Goal: Task Accomplishment & Management: Manage account settings

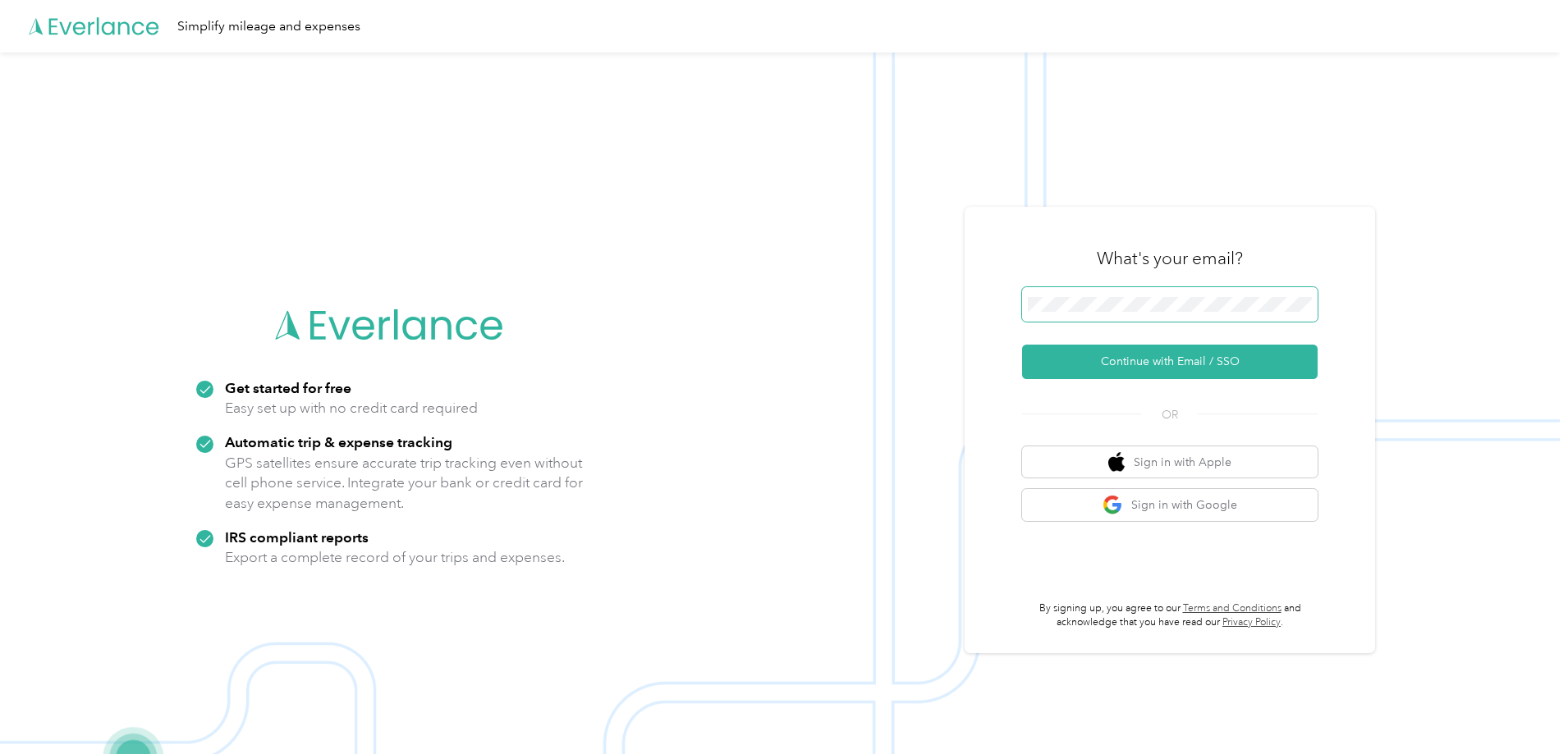
click at [1067, 320] on span at bounding box center [1170, 305] width 296 height 35
click at [1087, 298] on span at bounding box center [1170, 305] width 296 height 35
click at [1023, 345] on button "Continue with Email / SSO" at bounding box center [1170, 361] width 296 height 35
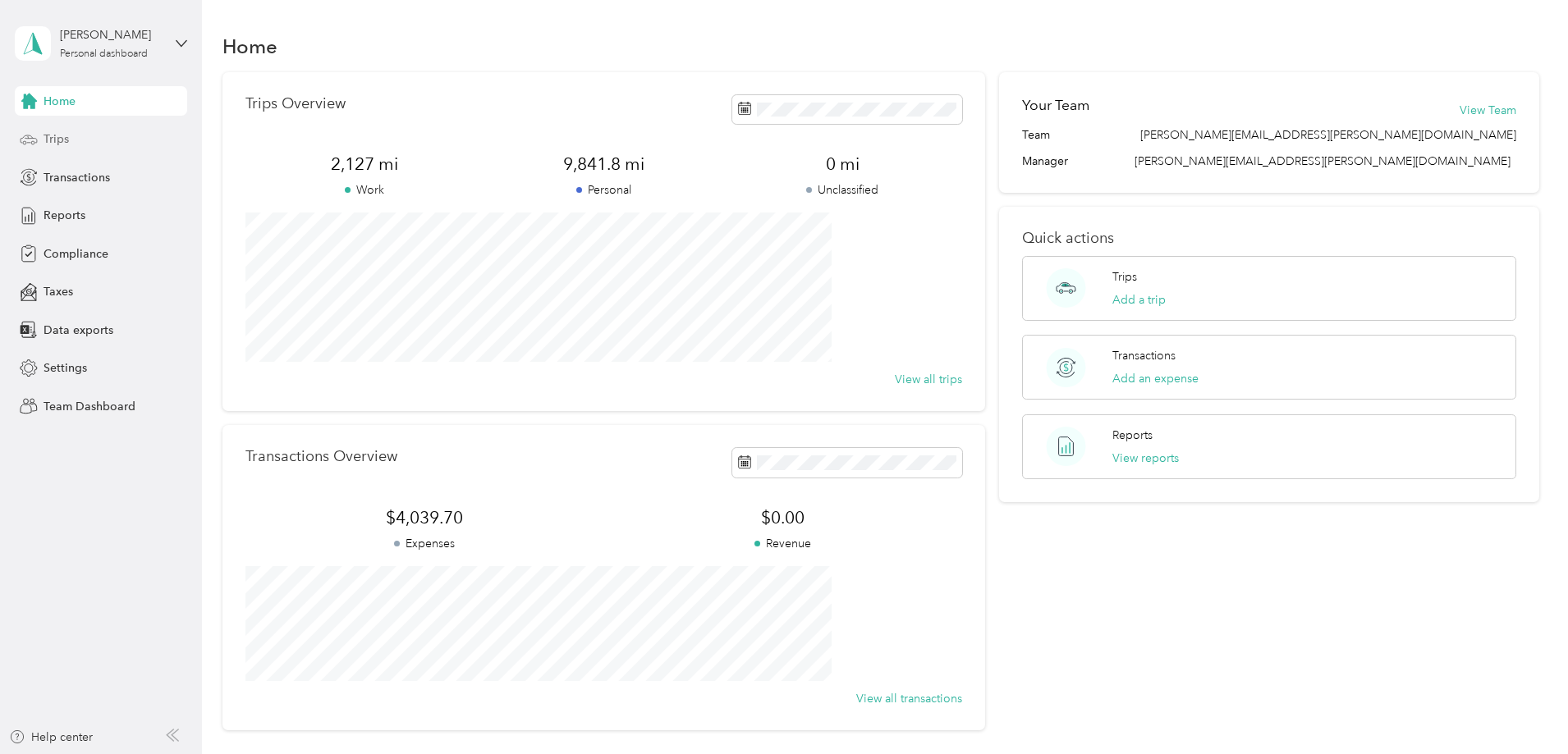
click at [57, 135] on span "Trips" at bounding box center [56, 139] width 26 height 17
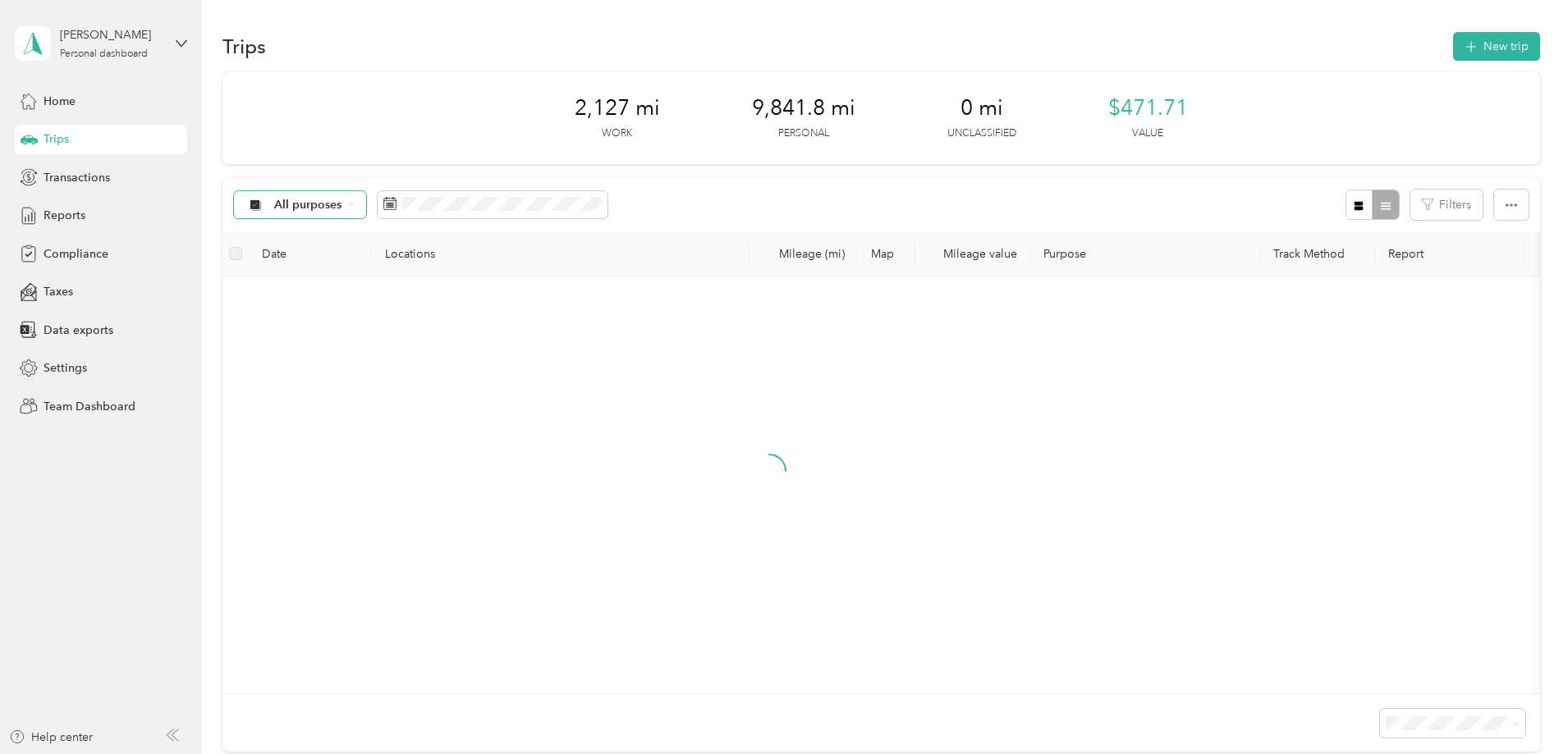
click at [354, 205] on icon at bounding box center [351, 203] width 6 height 6
click at [431, 250] on li "Unclassified" at bounding box center [436, 263] width 187 height 28
click at [1102, 444] on div "No trips yet. Add a trip" at bounding box center [769, 485] width 1069 height 391
click at [364, 210] on div "Unclassified" at bounding box center [298, 204] width 131 height 28
click at [440, 233] on span "All purposes" at bounding box center [452, 232] width 135 height 17
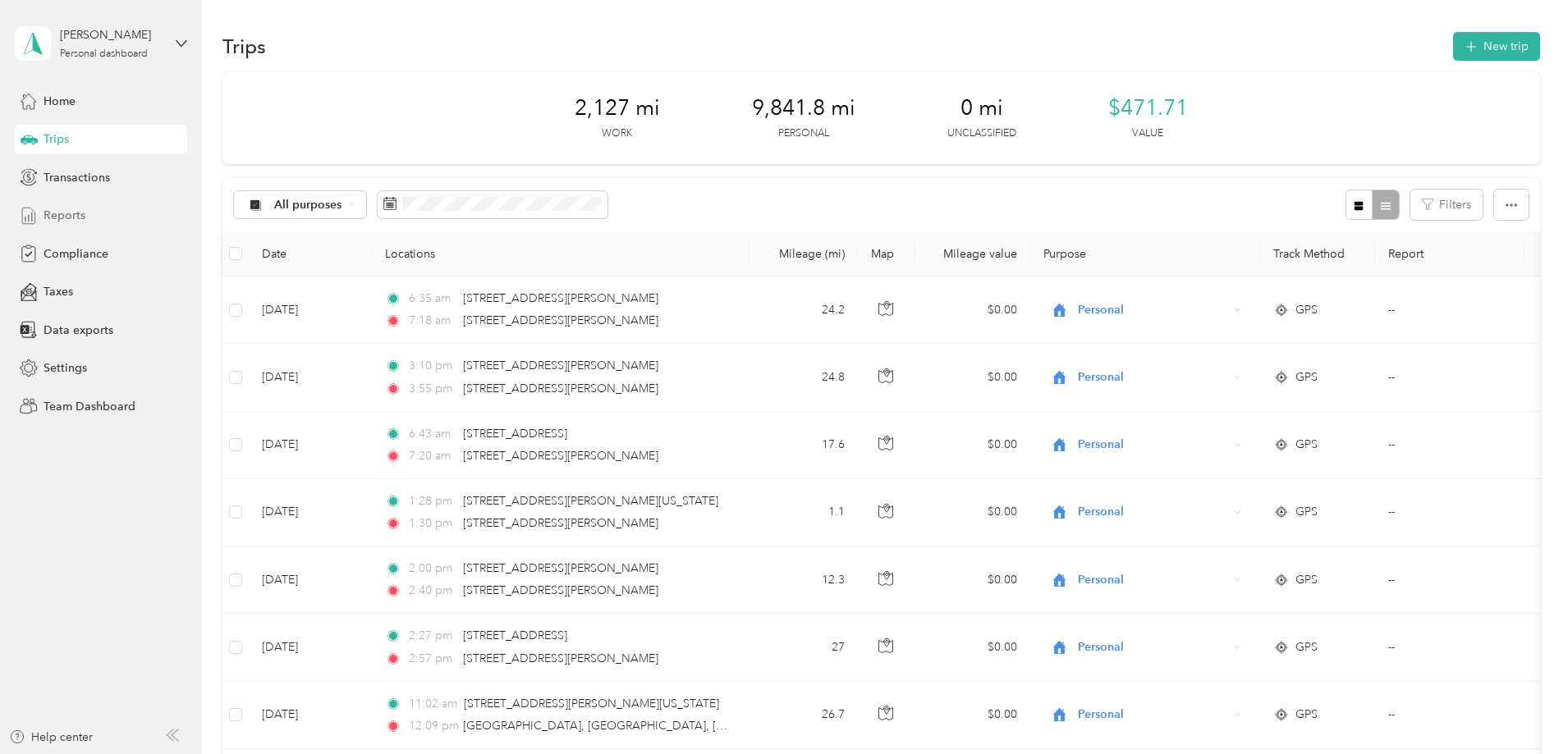
click at [78, 211] on span "Reports" at bounding box center [64, 215] width 42 height 17
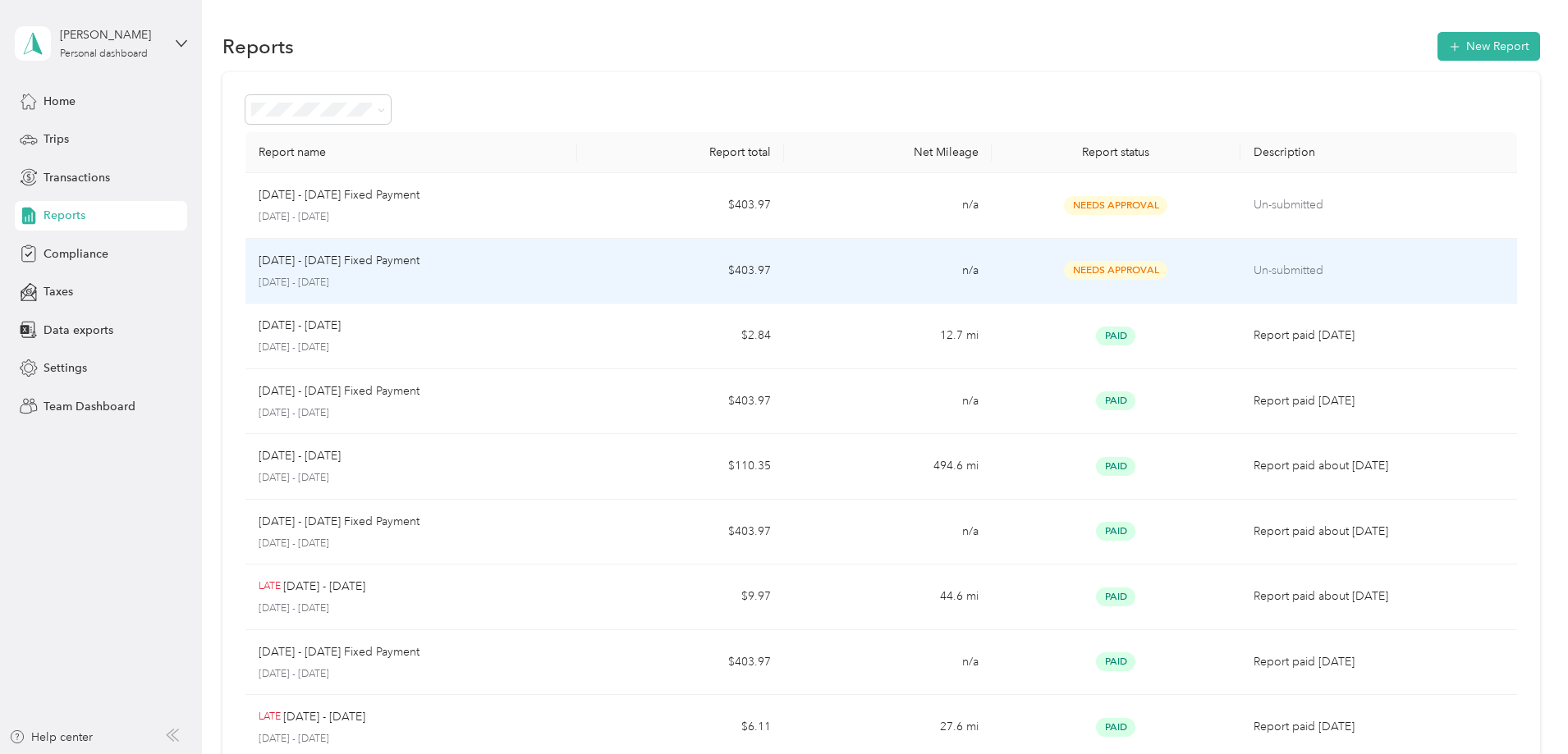
click at [564, 266] on div "[DATE] - [DATE] Fixed Payment" at bounding box center [411, 261] width 306 height 18
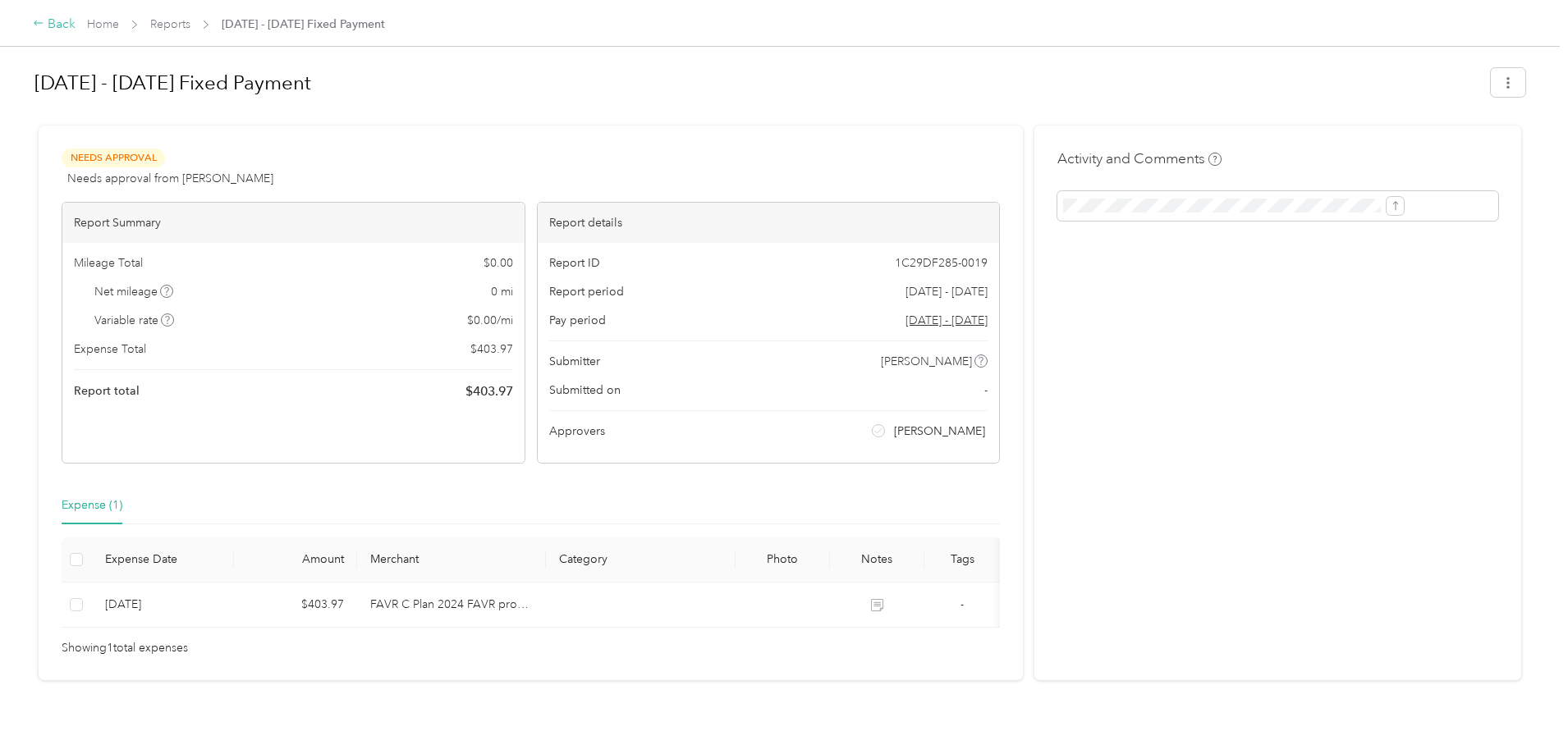
click at [76, 20] on div "Back" at bounding box center [54, 25] width 43 height 20
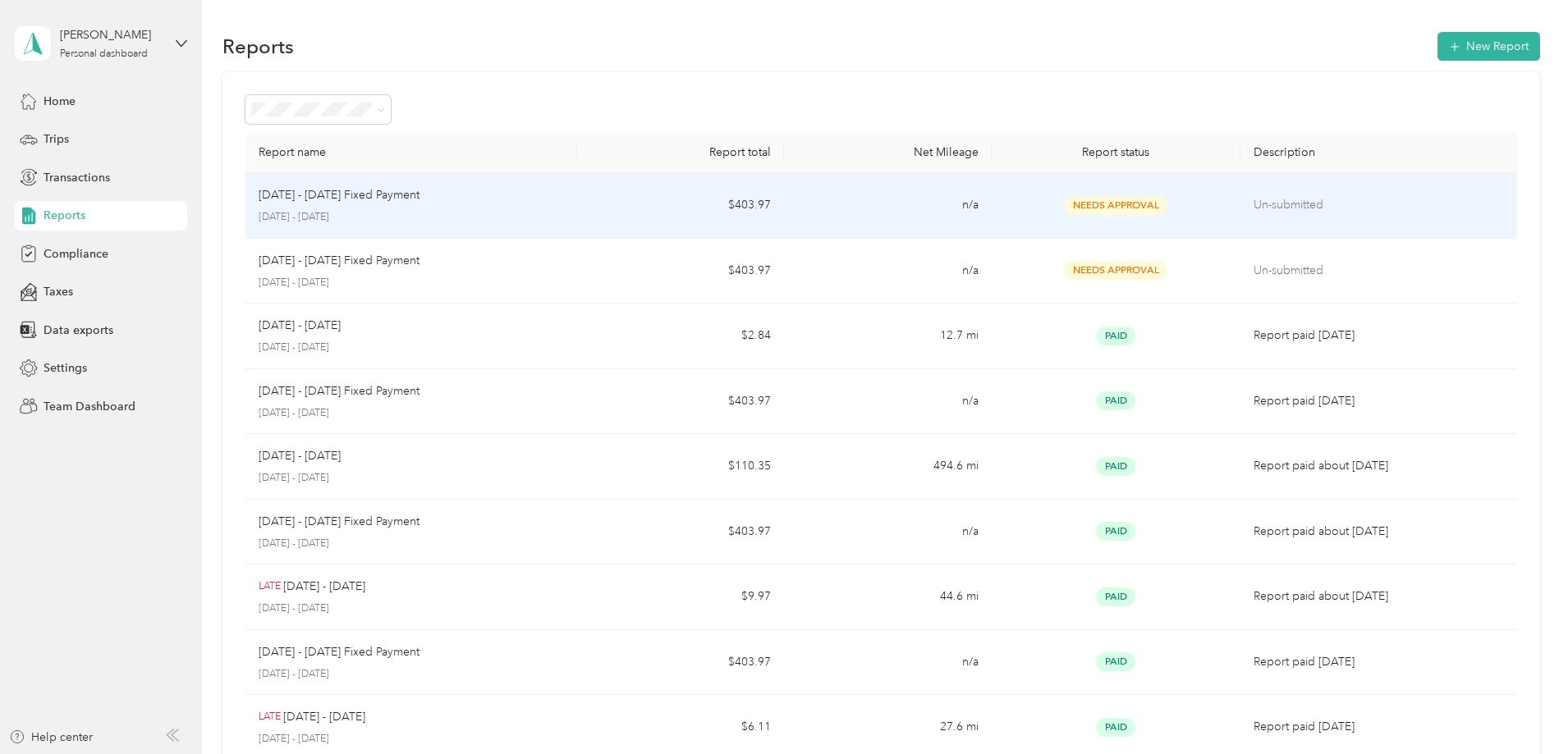
click at [553, 195] on div "[DATE] - [DATE] Fixed Payment" at bounding box center [411, 195] width 306 height 18
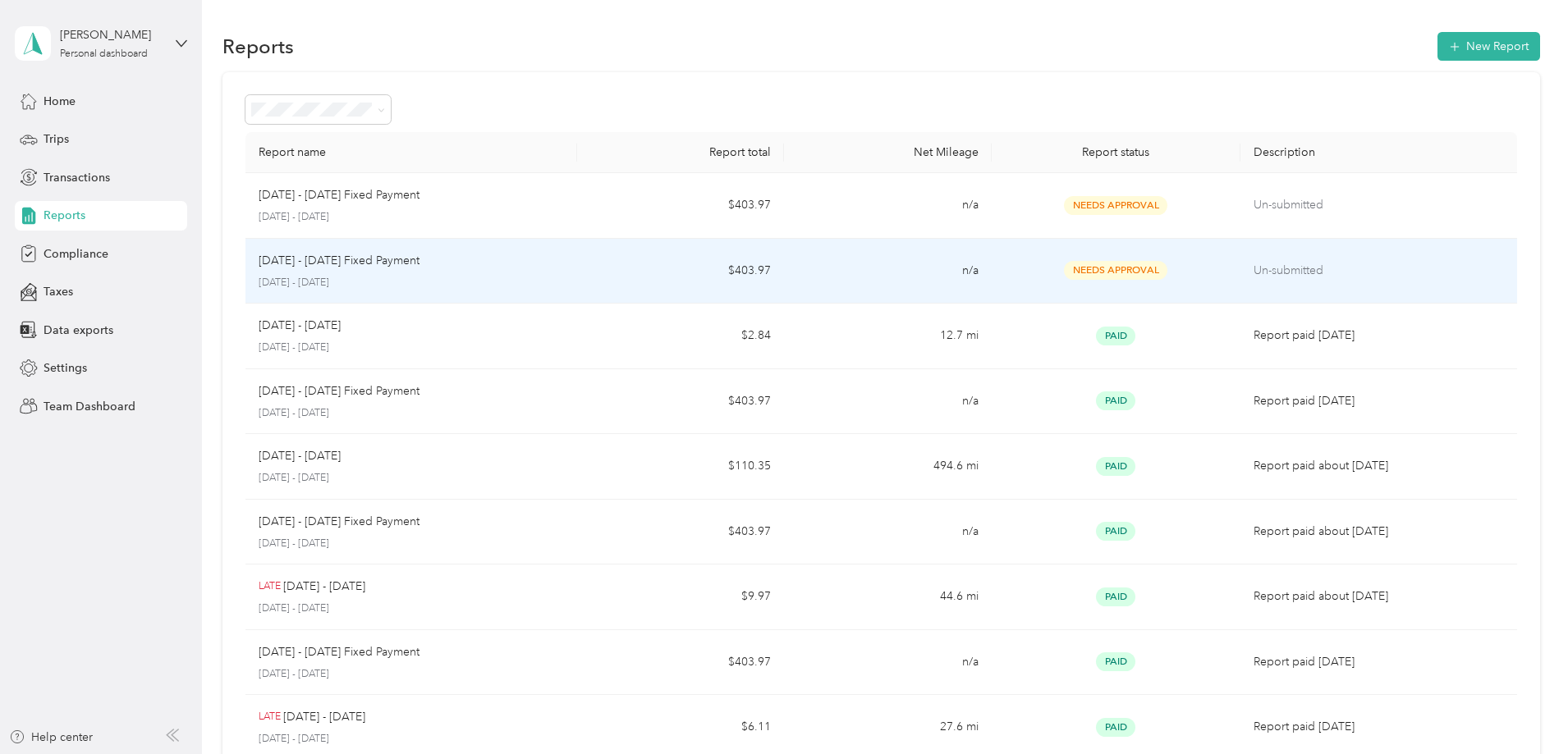
click at [633, 280] on td "$403.97" at bounding box center [681, 272] width 207 height 66
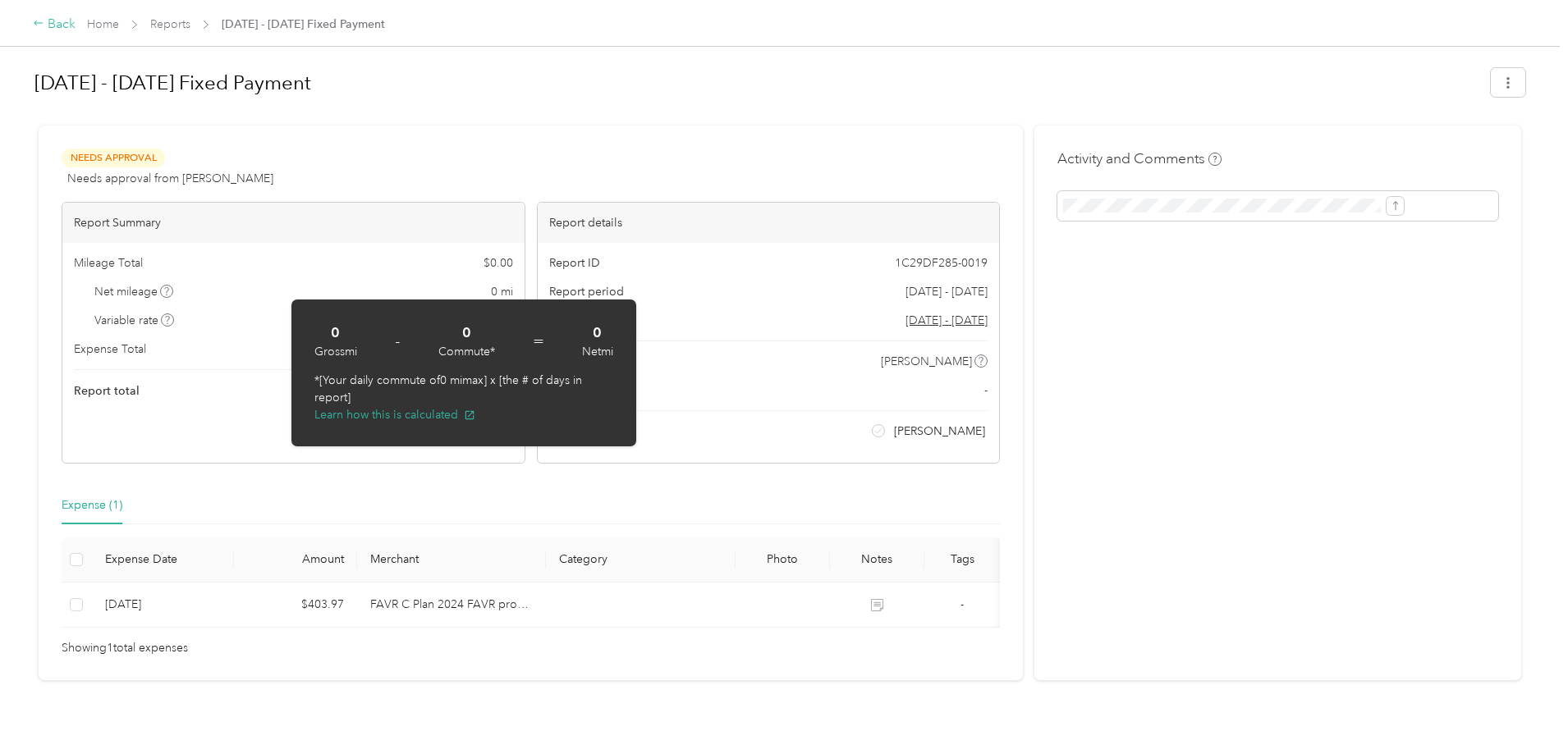
click at [76, 28] on div "Back" at bounding box center [54, 25] width 43 height 20
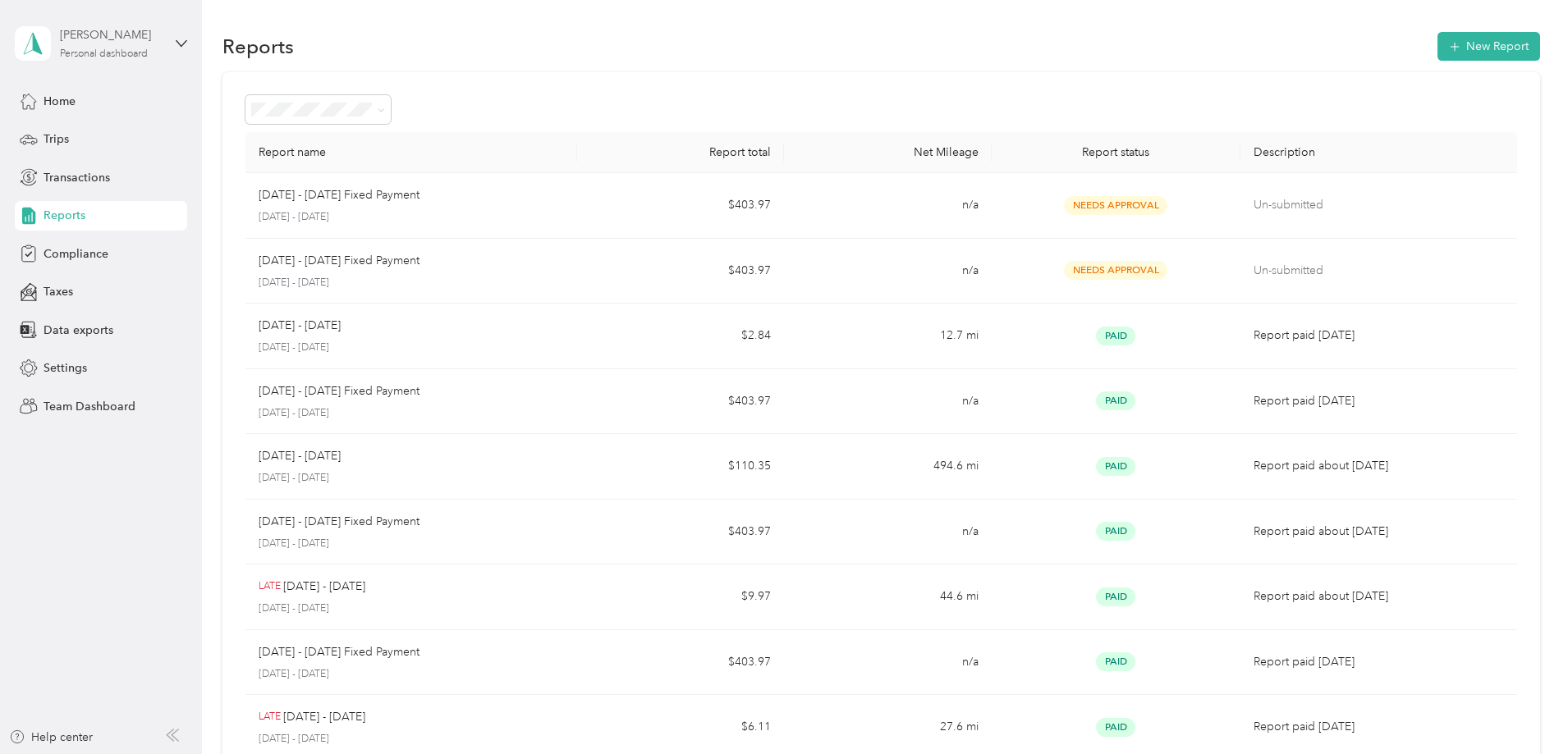
click at [114, 56] on div "Personal dashboard" at bounding box center [103, 53] width 88 height 10
click at [104, 131] on div "Team dashboard" at bounding box center [73, 131] width 88 height 17
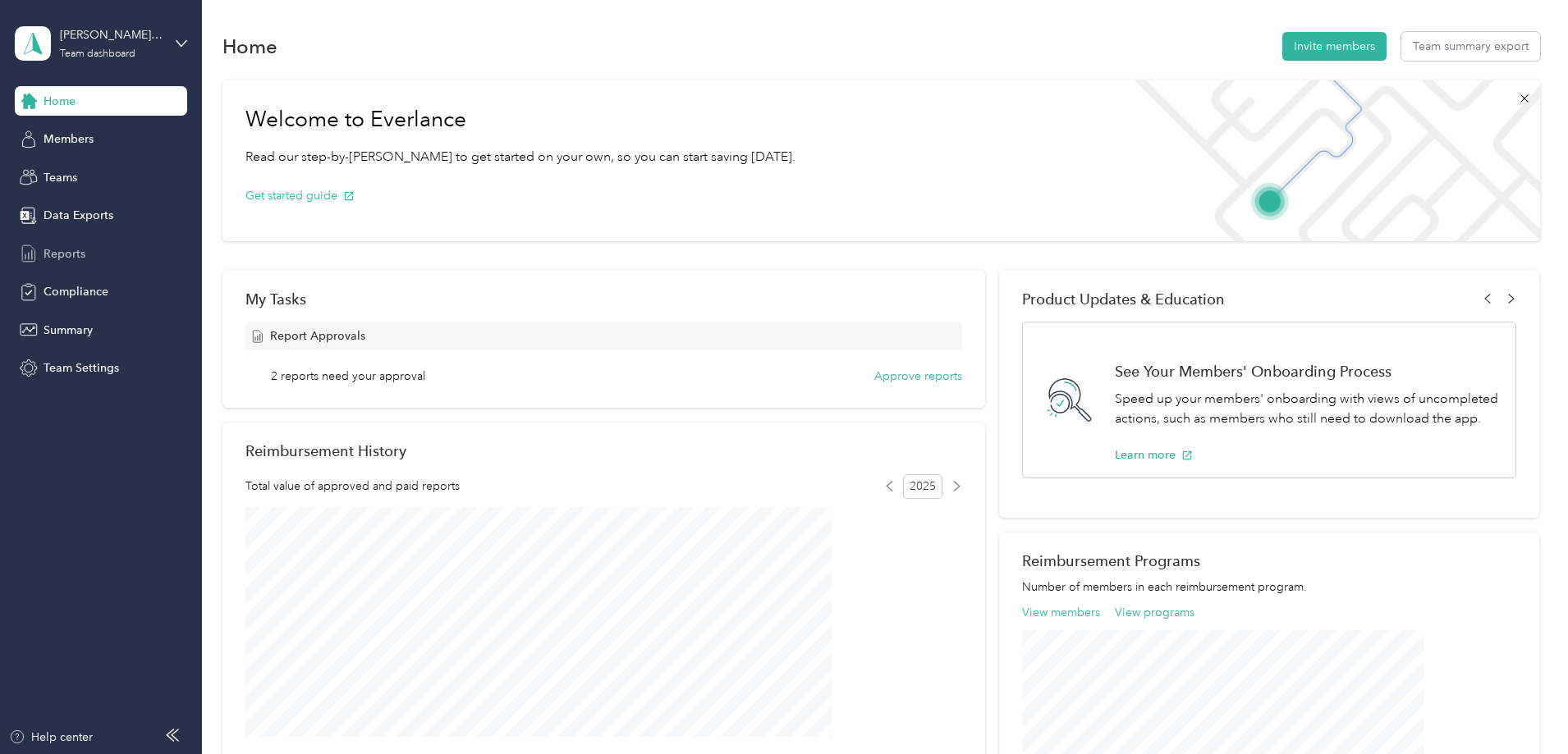
click at [82, 259] on span "Reports" at bounding box center [64, 253] width 42 height 17
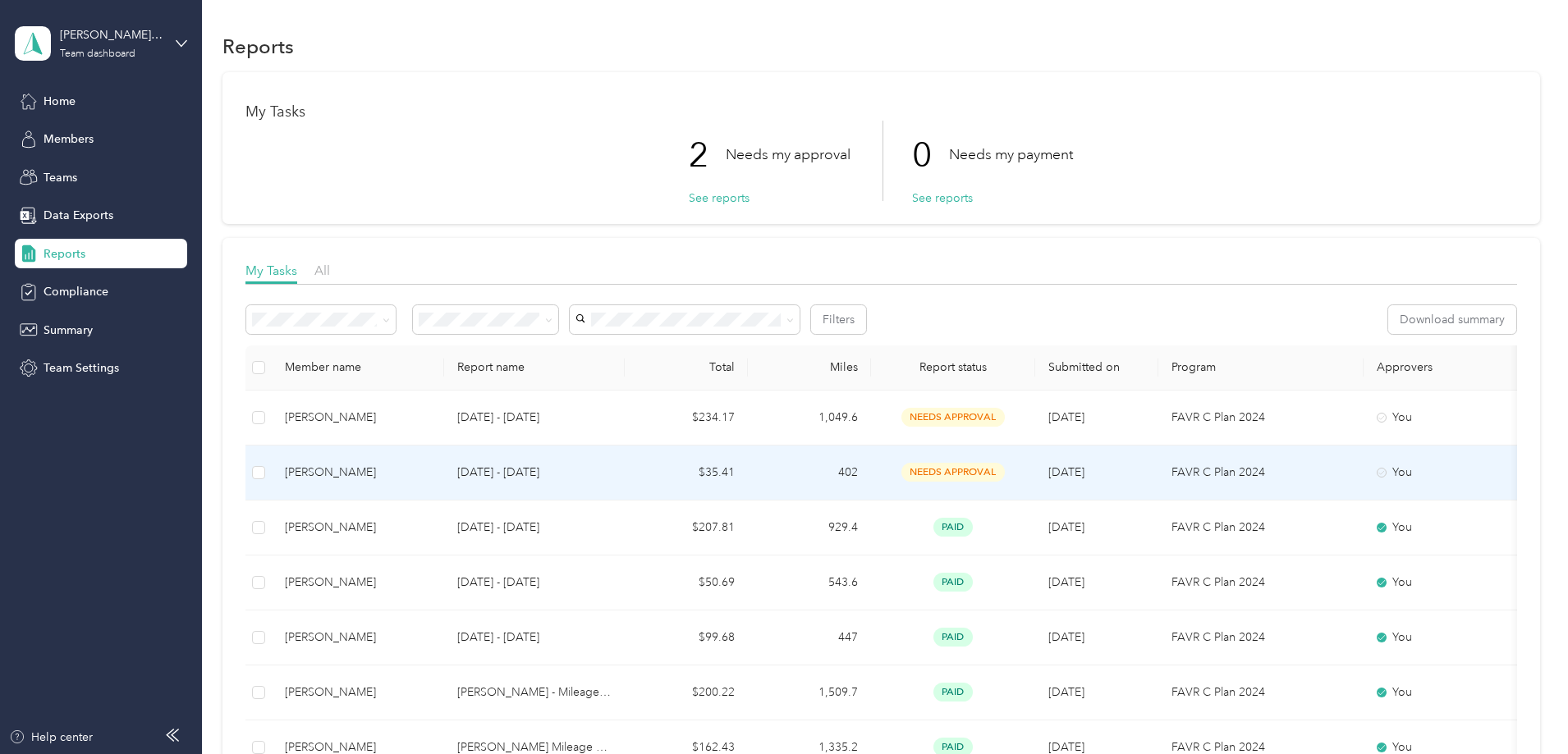
click at [431, 464] on div "[PERSON_NAME]" at bounding box center [358, 472] width 147 height 18
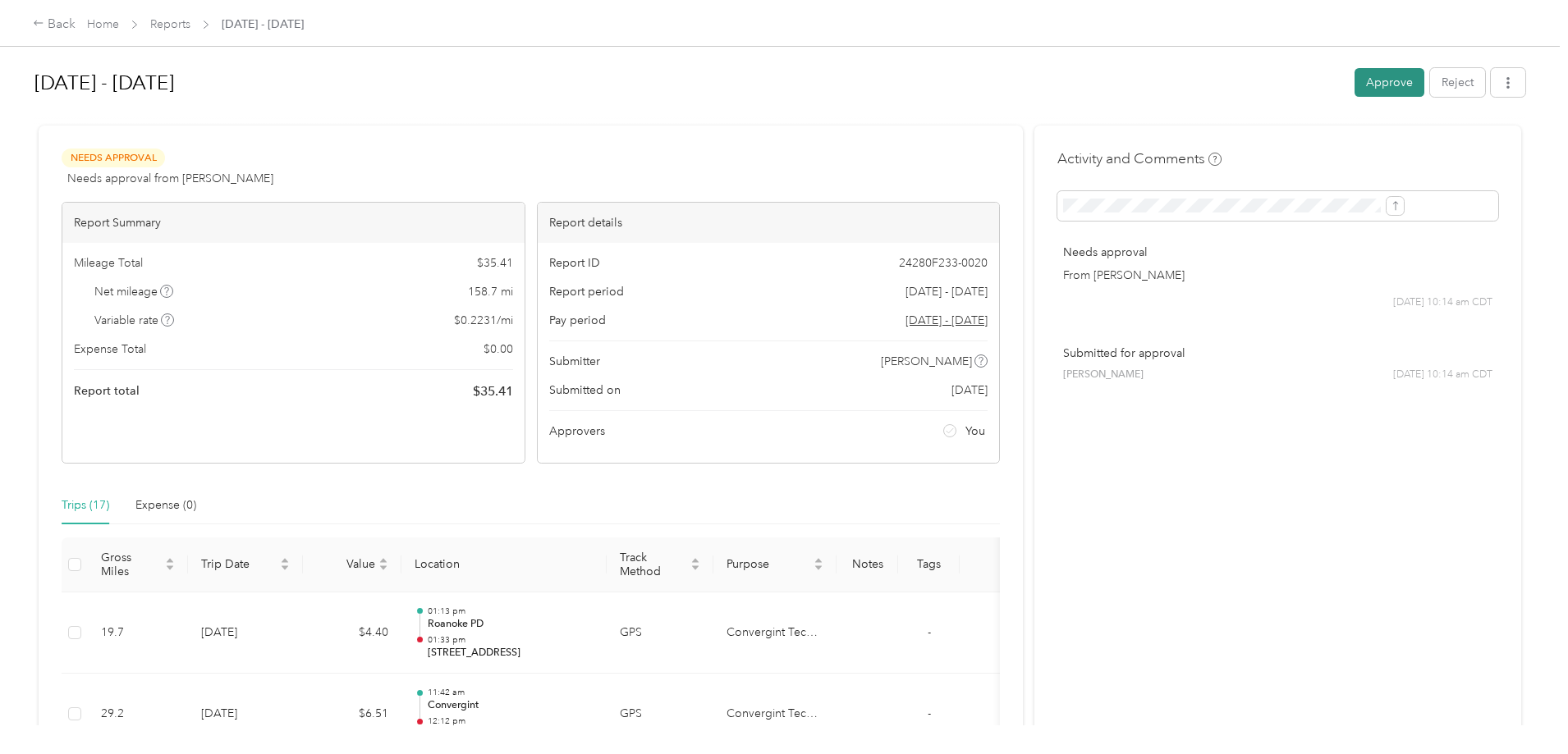
click at [1355, 86] on button "Approve" at bounding box center [1389, 83] width 70 height 28
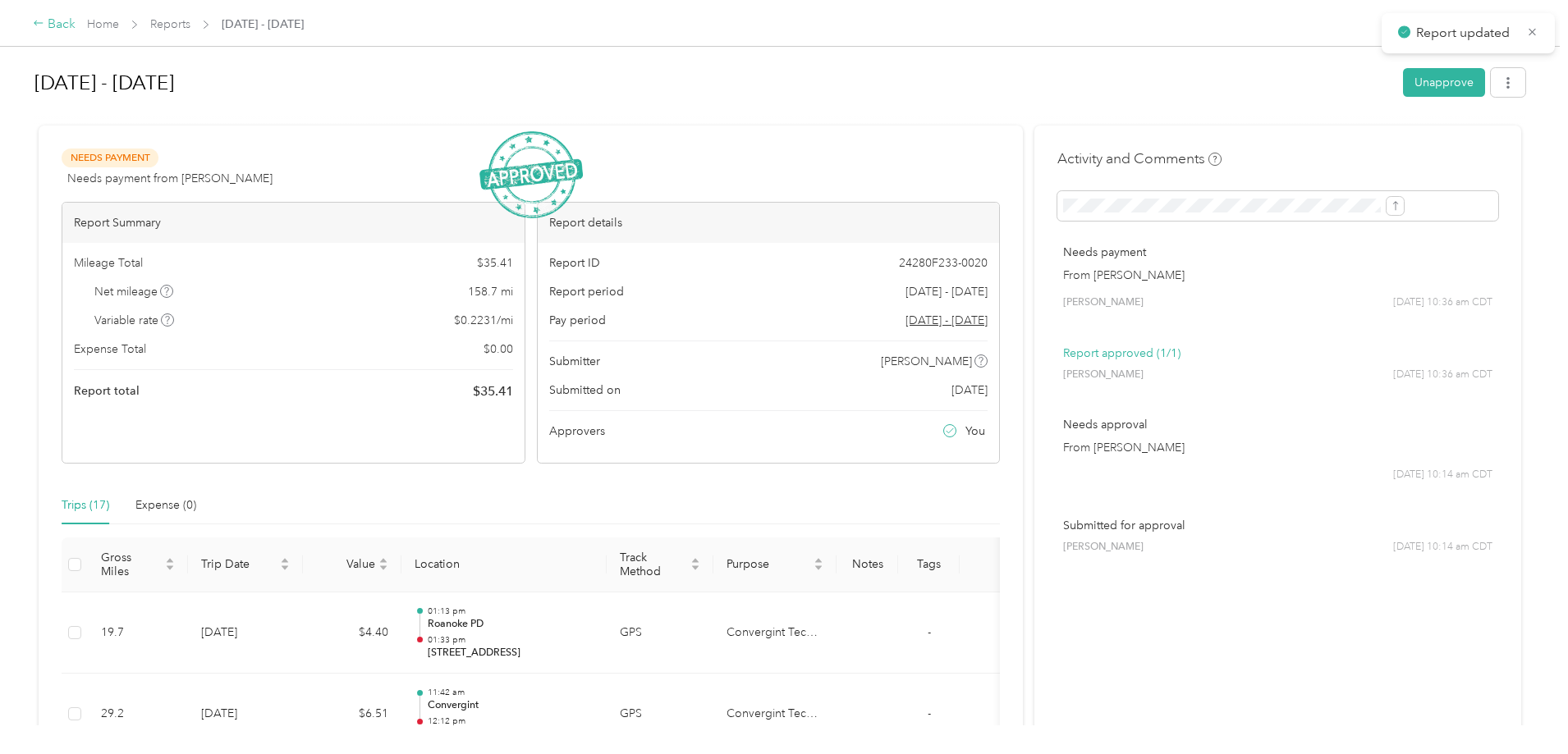
click at [76, 30] on div "Back" at bounding box center [54, 25] width 43 height 20
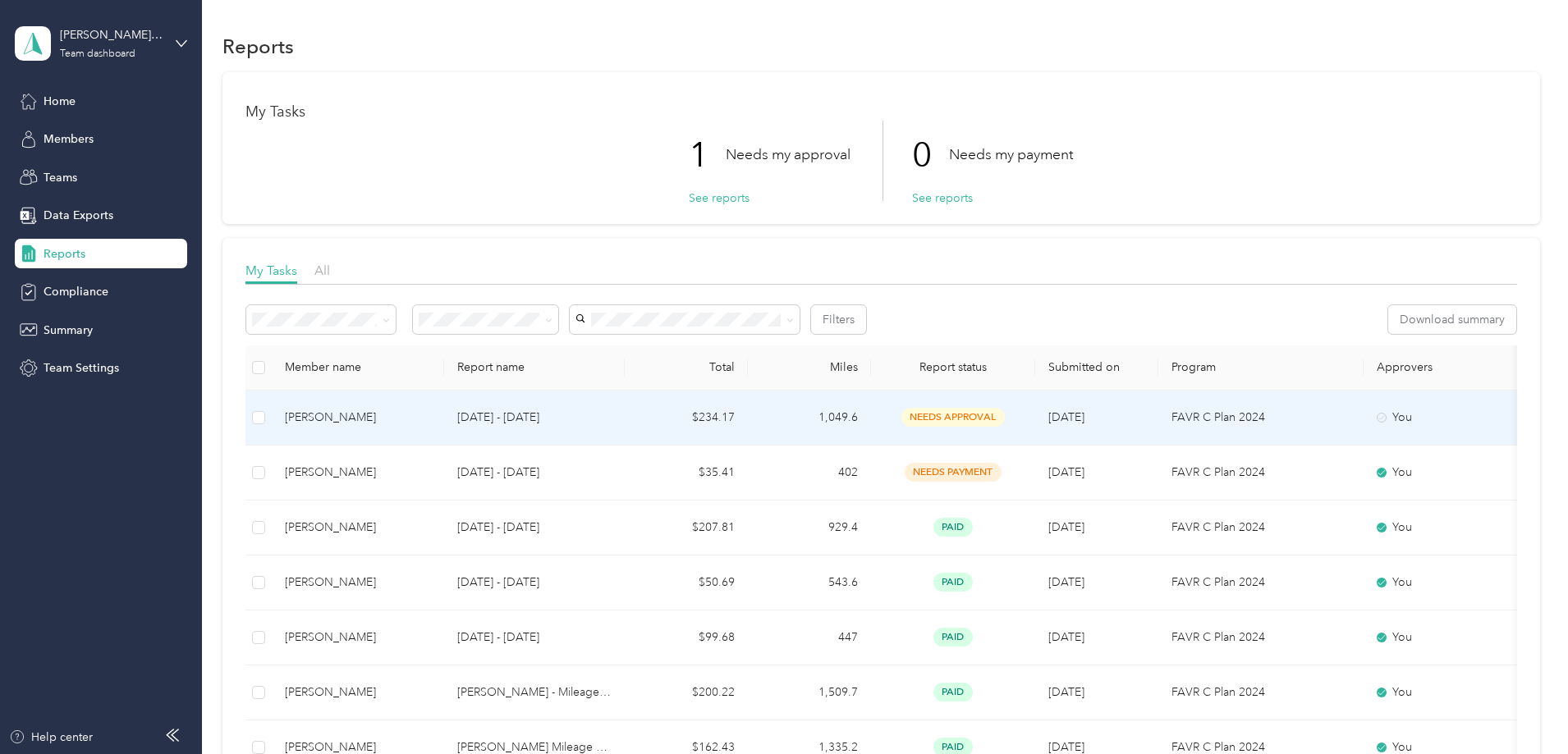
click at [444, 417] on td "[PERSON_NAME]" at bounding box center [358, 418] width 172 height 55
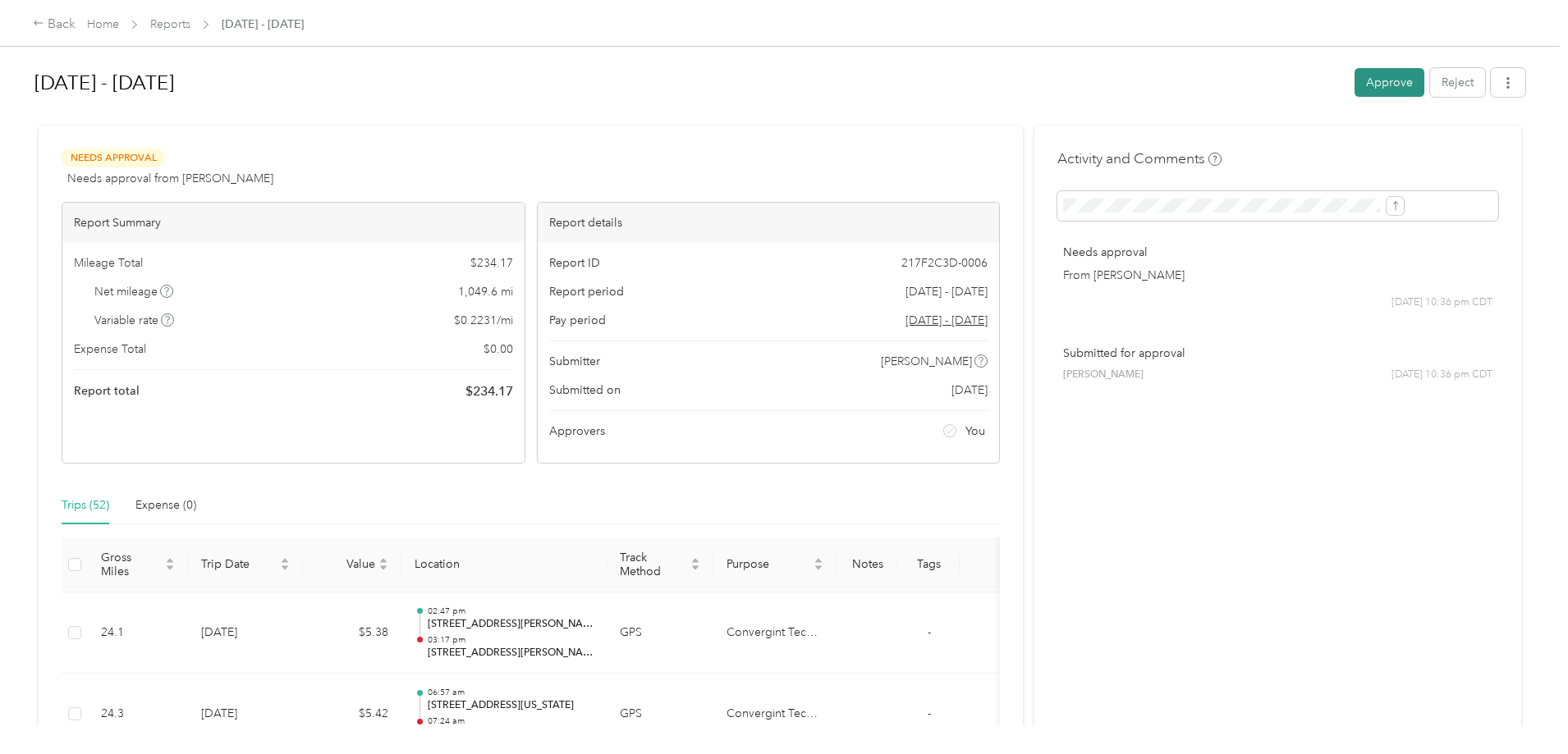
click at [1355, 88] on button "Approve" at bounding box center [1389, 83] width 70 height 28
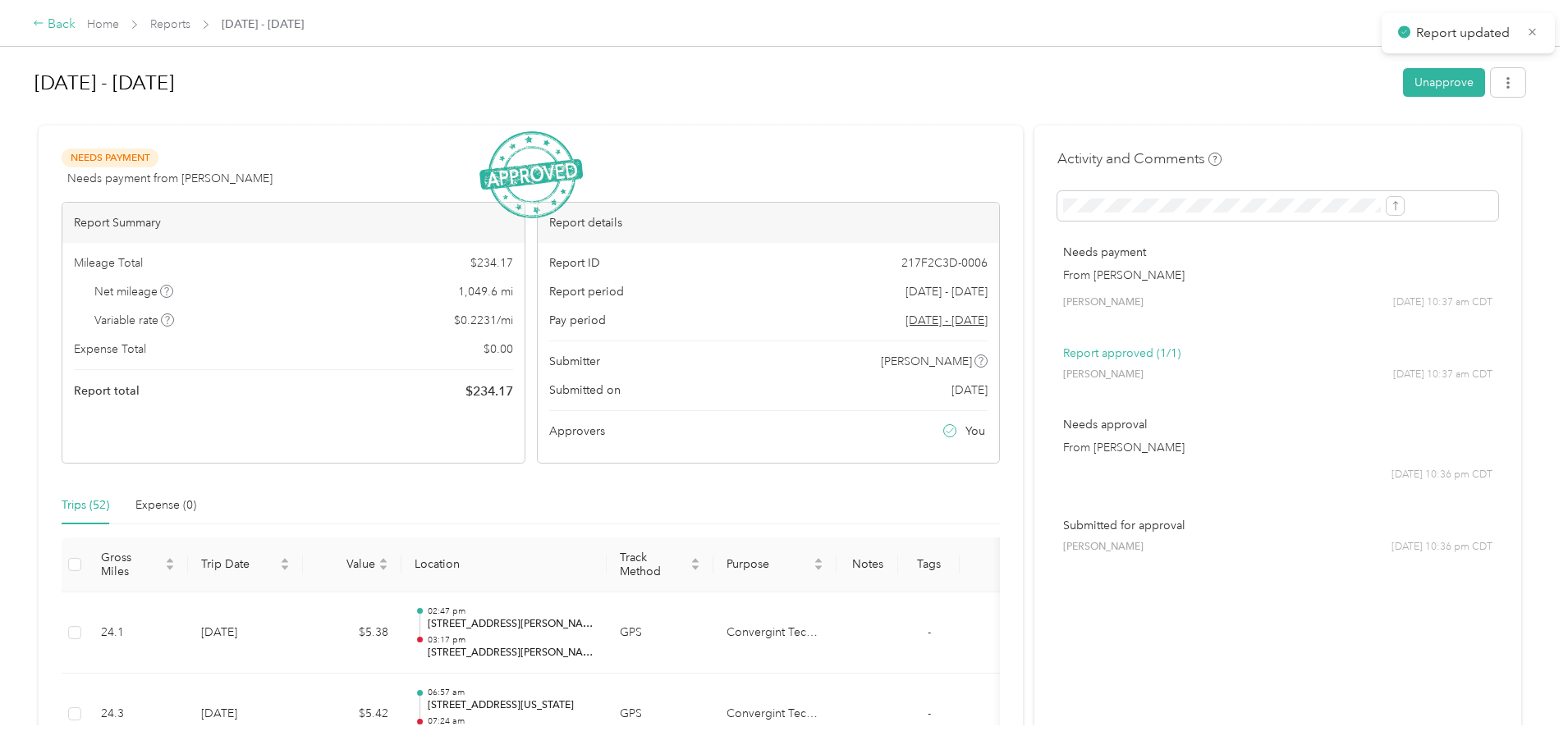
click at [76, 25] on div "Back" at bounding box center [54, 25] width 43 height 20
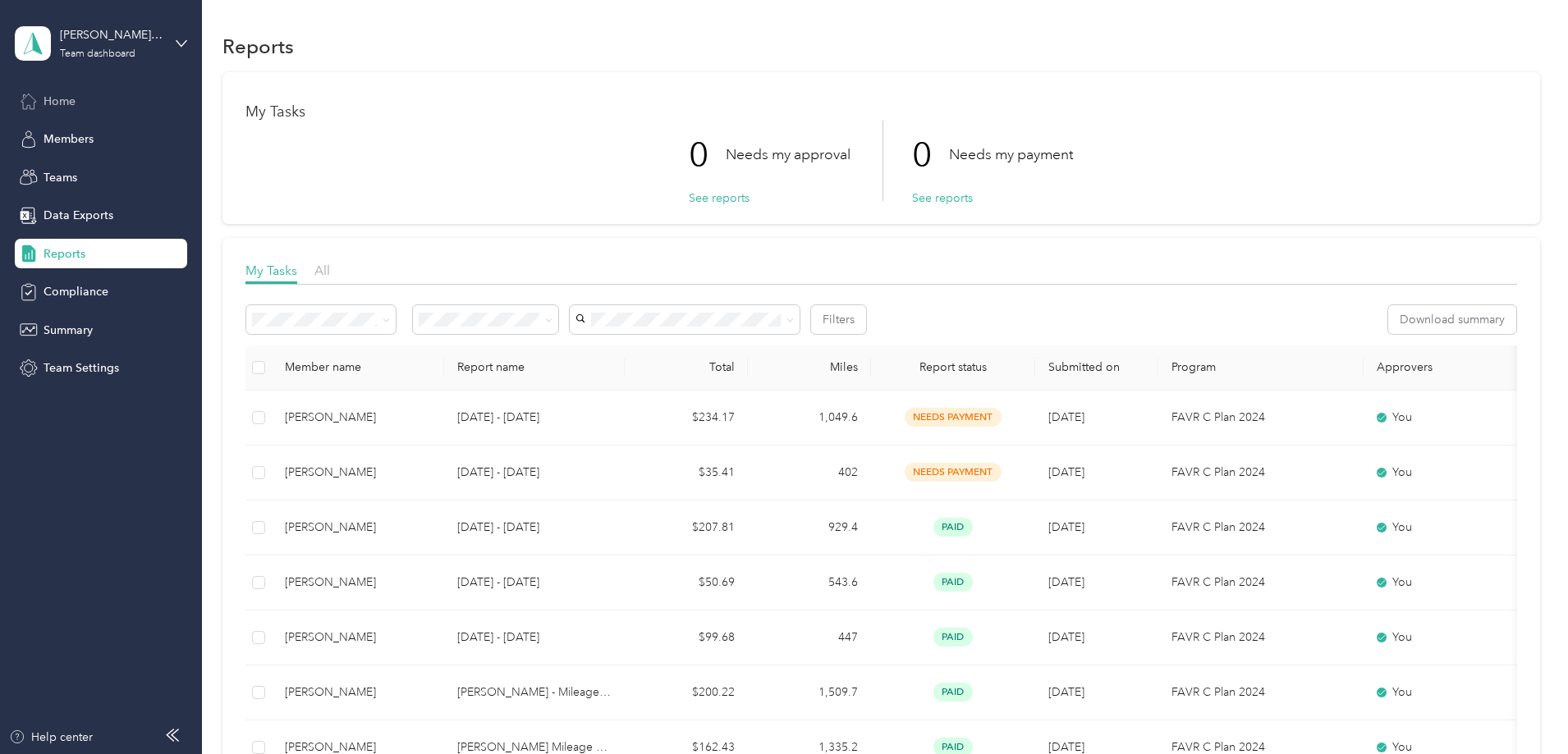
click at [60, 95] on span "Home" at bounding box center [60, 100] width 32 height 17
